Goal: Book appointment/travel/reservation

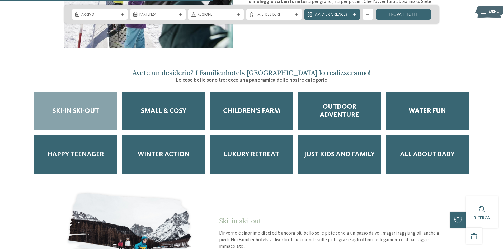
scroll to position [686, 0]
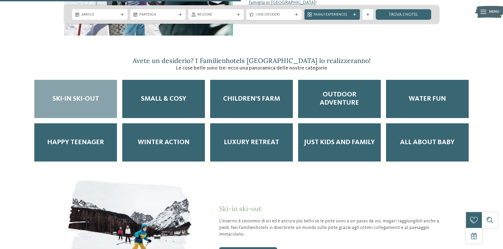
click at [68, 95] on span "Ski-in ski-out" at bounding box center [76, 99] width 46 height 8
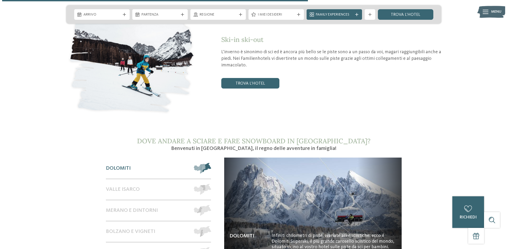
scroll to position [871, 0]
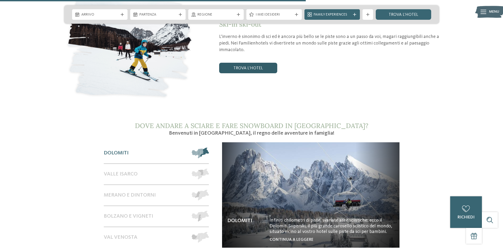
click at [240, 63] on link "trova l’hotel" at bounding box center [248, 68] width 58 height 11
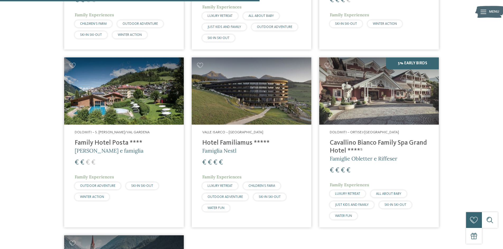
scroll to position [490, 0]
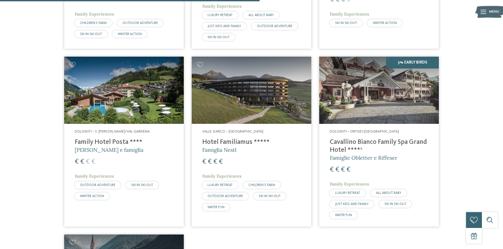
click at [370, 106] on img at bounding box center [379, 90] width 120 height 67
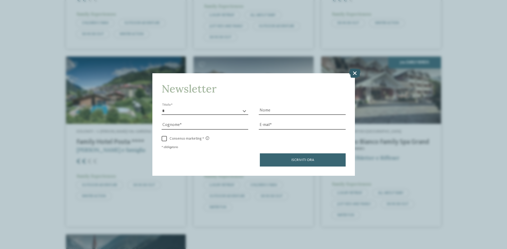
click at [353, 77] on icon at bounding box center [354, 73] width 11 height 9
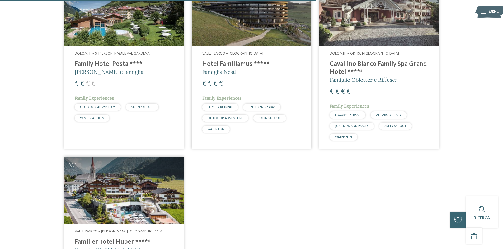
scroll to position [516, 0]
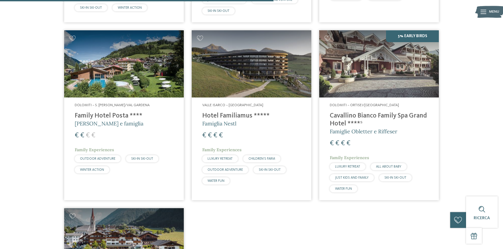
click at [253, 75] on img at bounding box center [252, 63] width 120 height 67
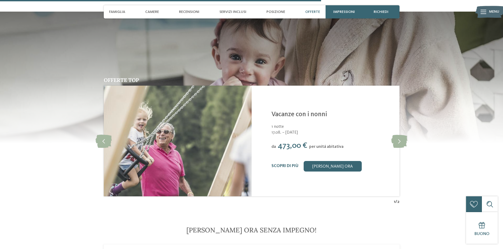
scroll to position [1293, 0]
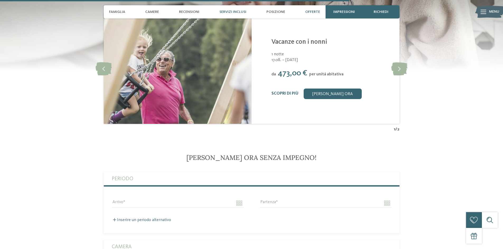
click at [231, 11] on span "Servizi inclusi" at bounding box center [232, 12] width 27 height 4
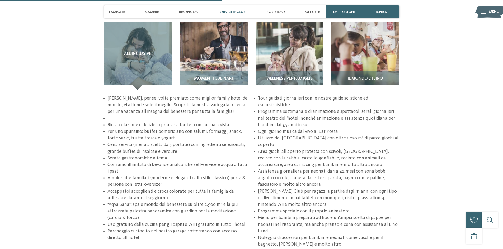
scroll to position [821, 0]
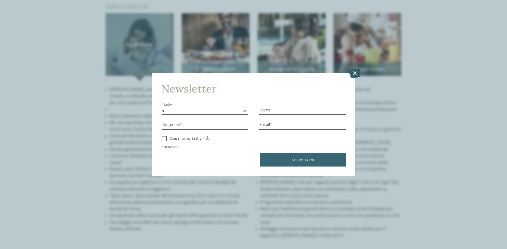
click at [352, 74] on icon at bounding box center [354, 73] width 11 height 9
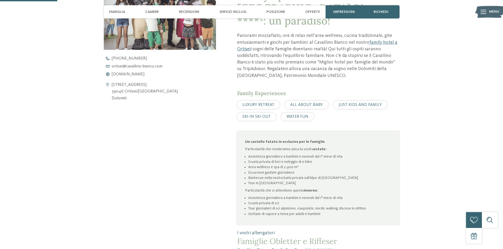
scroll to position [109, 0]
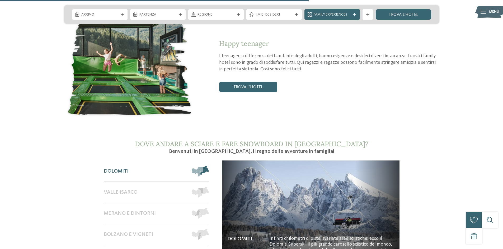
scroll to position [844, 0]
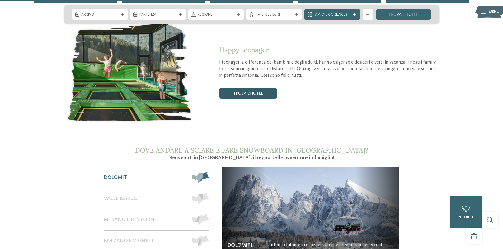
click at [236, 88] on link "trova l’hotel" at bounding box center [248, 93] width 58 height 11
